Goal: Understand process/instructions: Learn how to perform a task or action

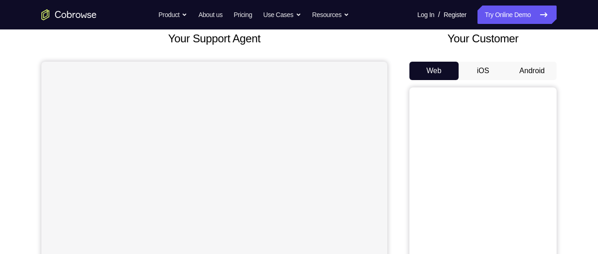
scroll to position [58, 0]
click at [522, 70] on button "Android" at bounding box center [532, 70] width 49 height 18
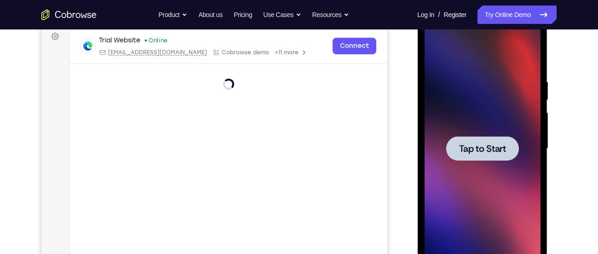
scroll to position [159, 0]
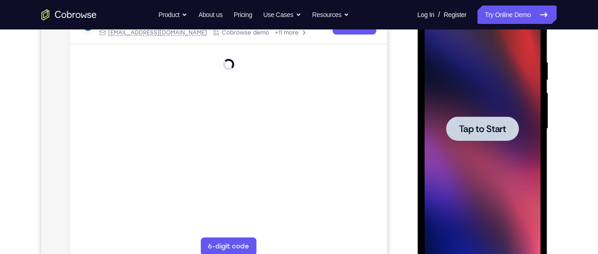
click at [484, 122] on div at bounding box center [482, 128] width 73 height 24
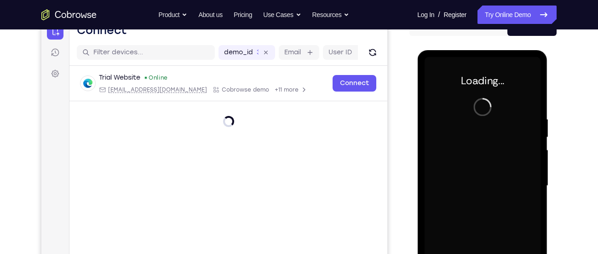
scroll to position [0, 0]
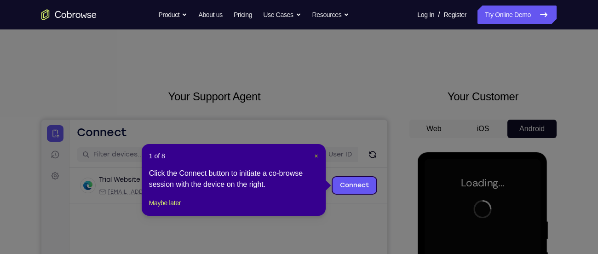
click at [315, 151] on button "×" at bounding box center [317, 155] width 4 height 9
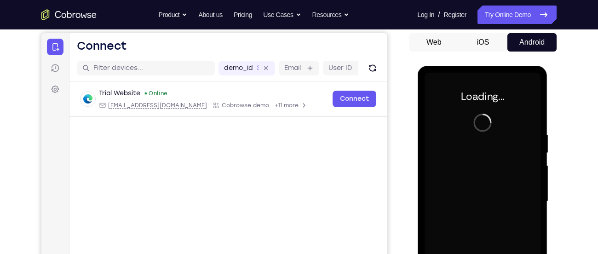
scroll to position [100, 0]
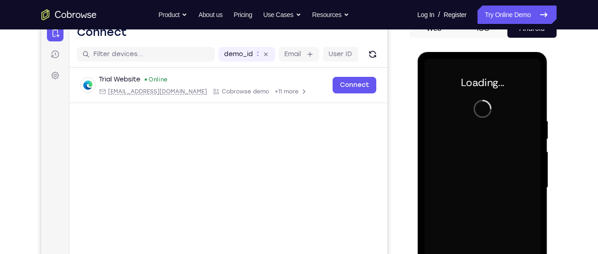
click at [388, 183] on div "Your Support Agent Your Customer Web iOS Android" at bounding box center [298, 158] width 515 height 340
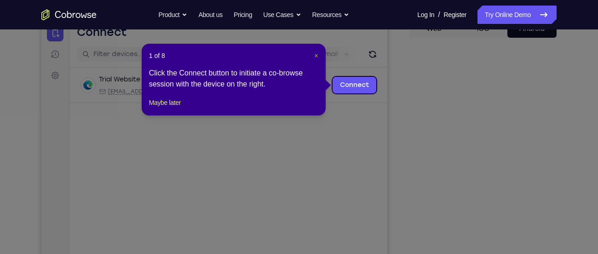
click at [315, 51] on button "×" at bounding box center [317, 55] width 4 height 9
